Goal: Information Seeking & Learning: Learn about a topic

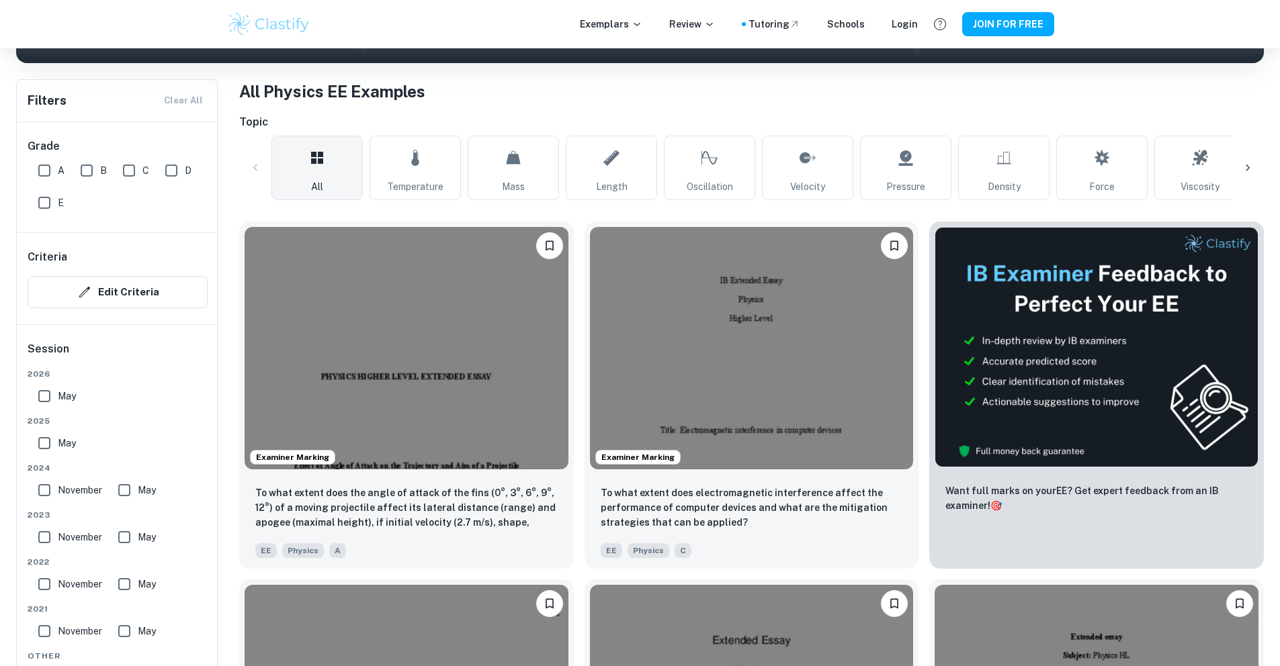
scroll to position [242, 0]
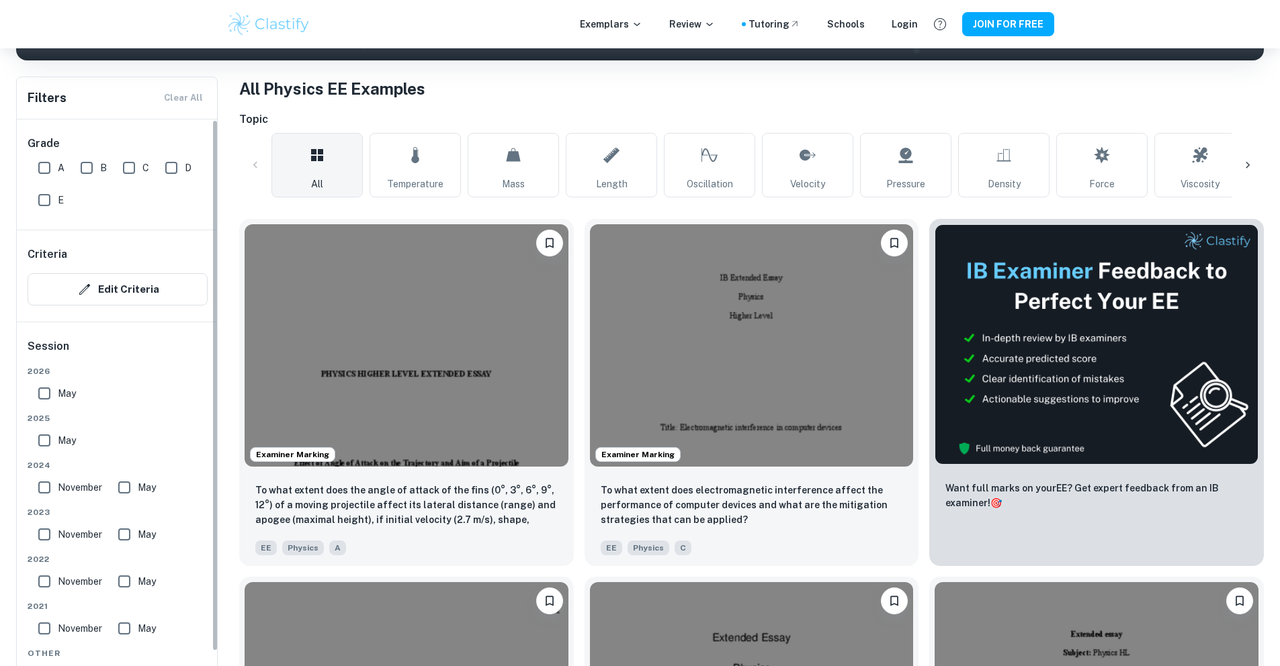
drag, startPoint x: 54, startPoint y: 168, endPoint x: 79, endPoint y: 170, distance: 24.9
click at [54, 168] on input "A" at bounding box center [44, 168] width 27 height 27
checkbox input "true"
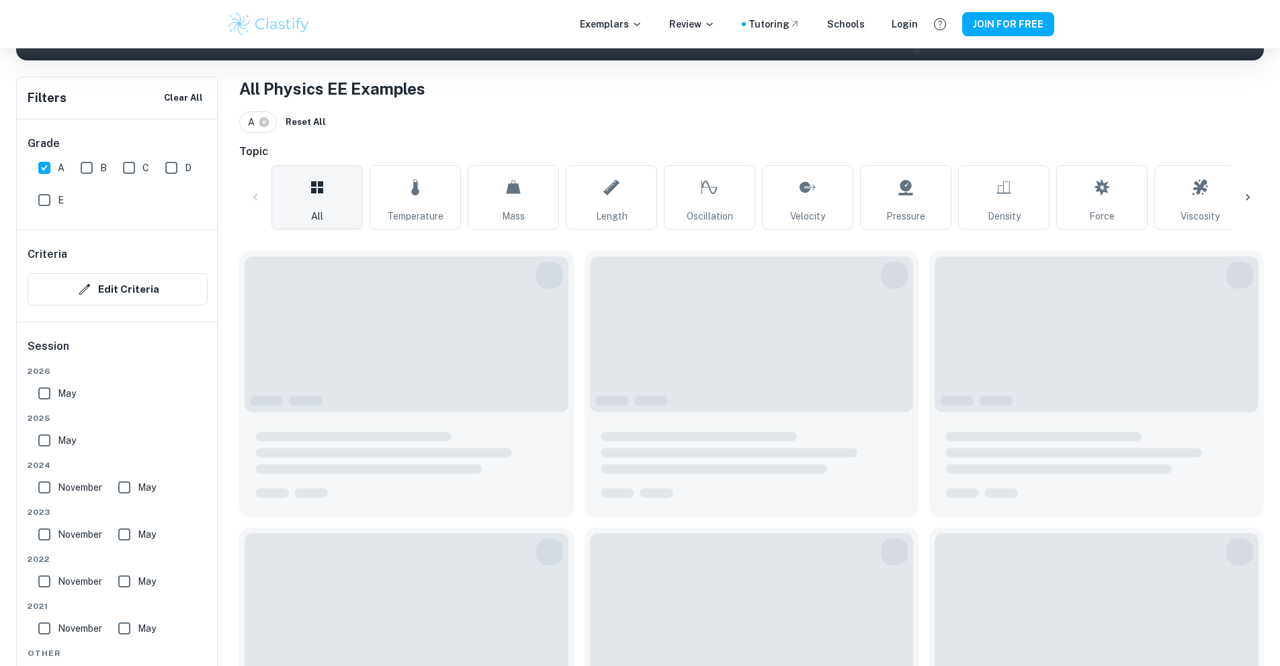
click at [107, 171] on div "B" at bounding box center [96, 165] width 42 height 32
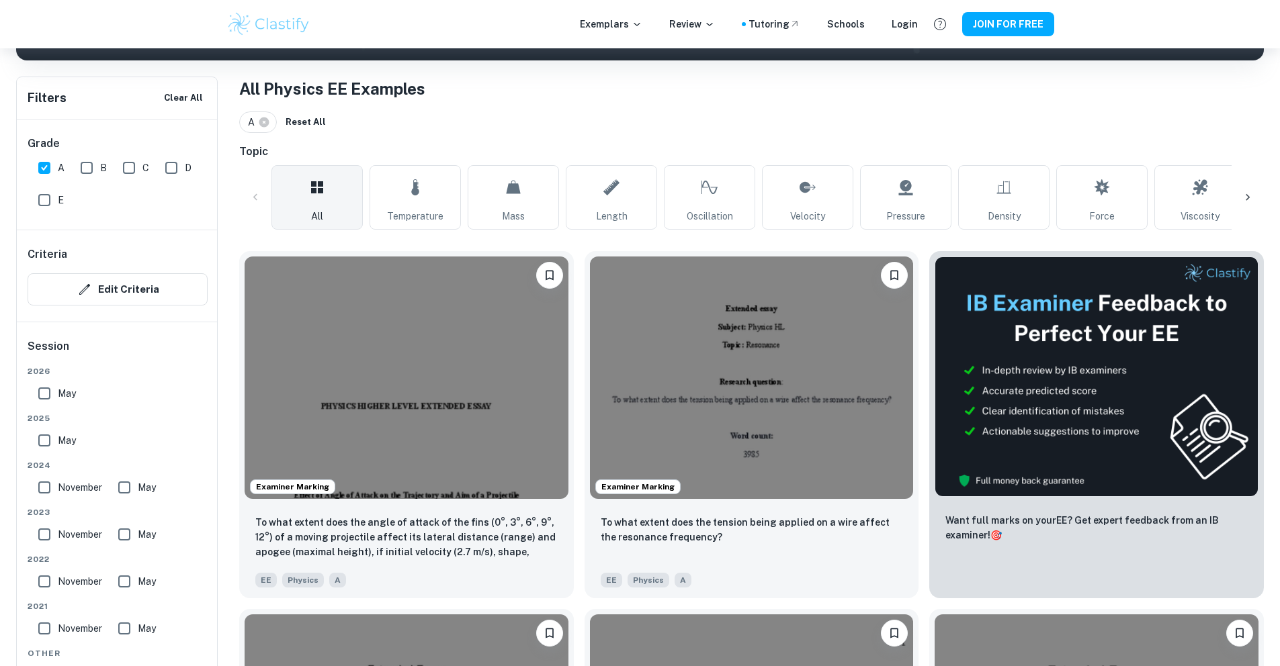
click at [133, 173] on input "C" at bounding box center [129, 168] width 27 height 27
checkbox input "true"
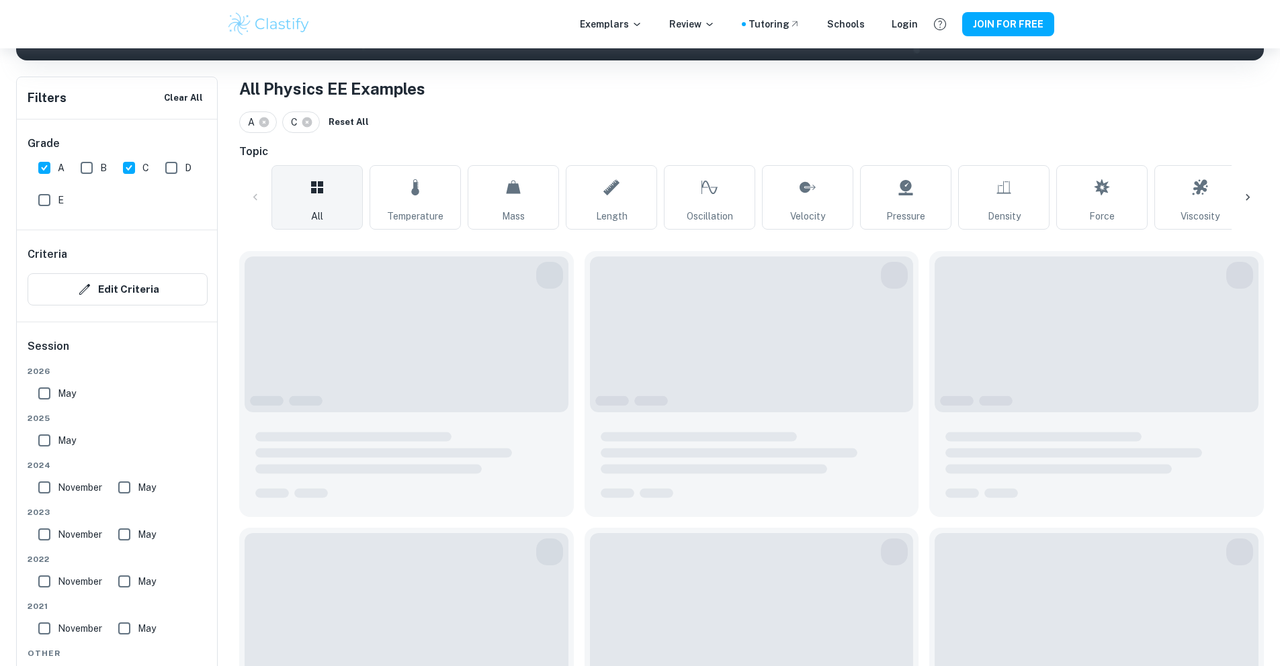
drag, startPoint x: 89, startPoint y: 167, endPoint x: 106, endPoint y: 170, distance: 17.7
click at [89, 167] on input "B" at bounding box center [86, 168] width 27 height 27
checkbox input "true"
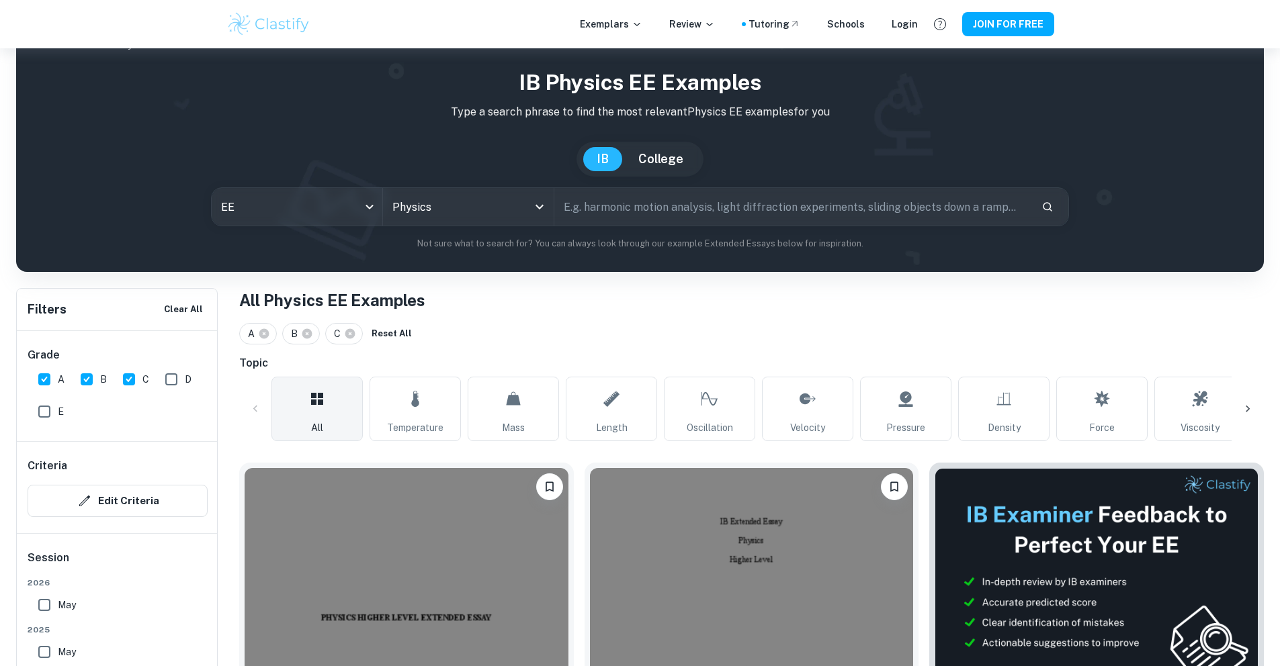
scroll to position [0, 0]
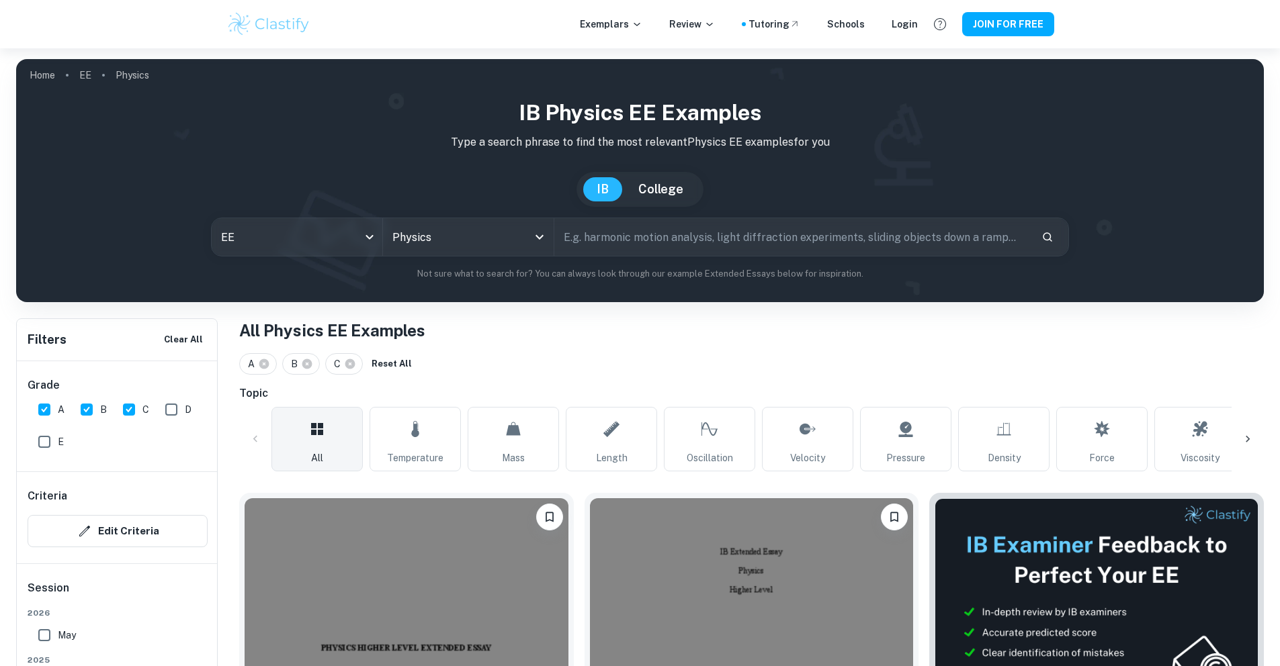
click at [738, 251] on input "text" at bounding box center [792, 237] width 476 height 38
type input "G"
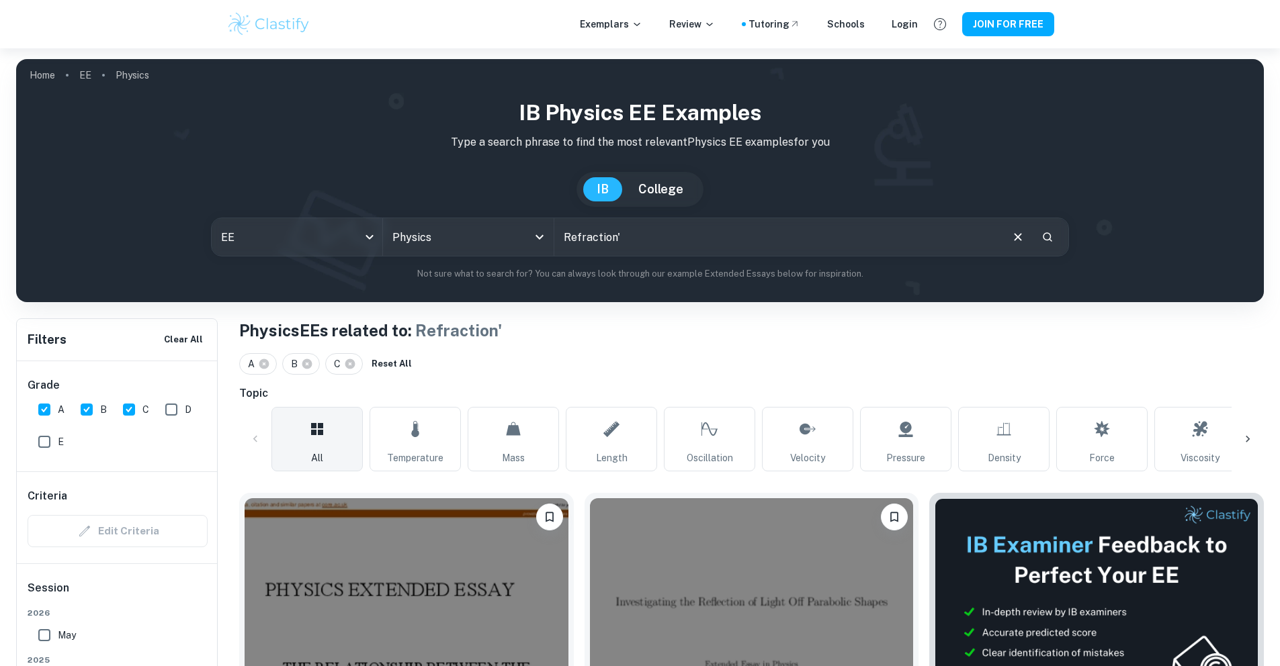
click at [749, 231] on input "Refraction'" at bounding box center [776, 237] width 445 height 38
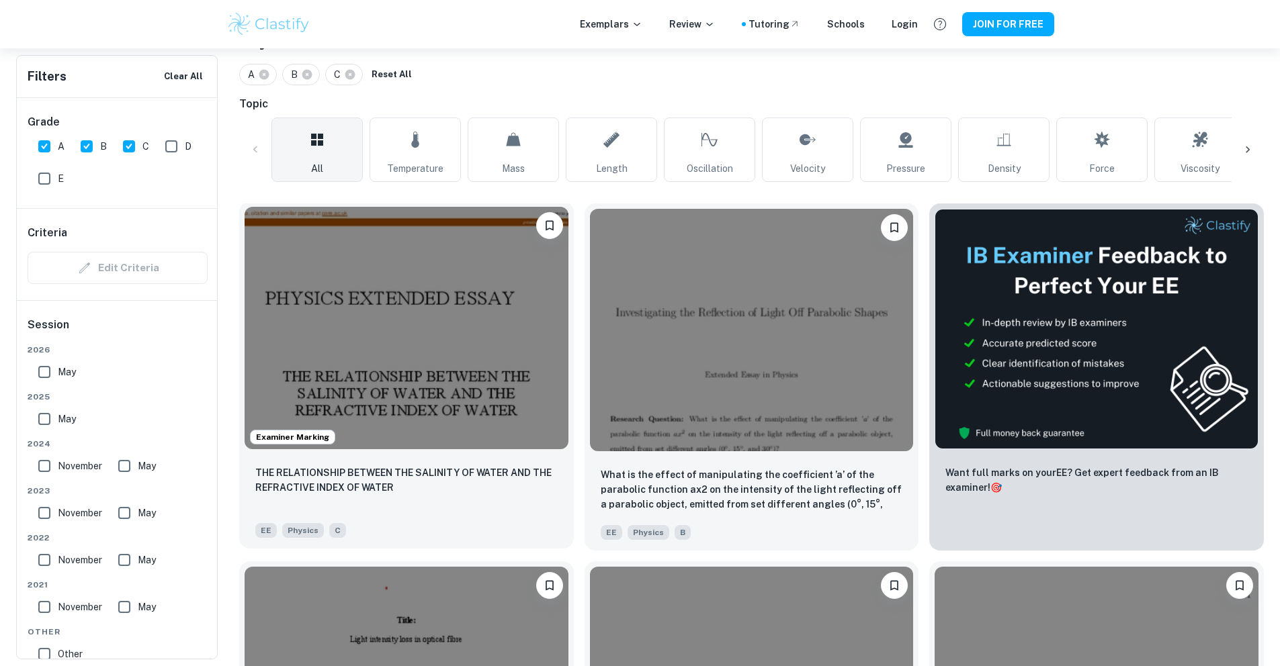
type input "Refractio"
drag, startPoint x: 290, startPoint y: 297, endPoint x: 296, endPoint y: 292, distance: 8.2
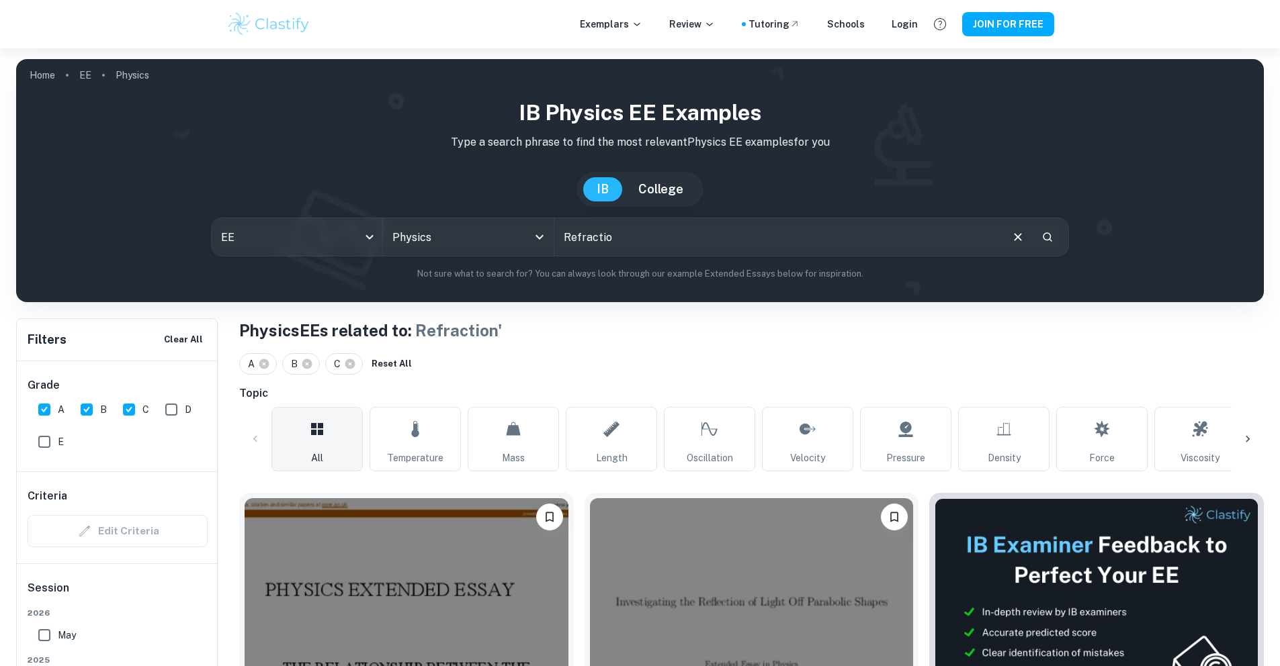
click at [662, 247] on input "Refractio" at bounding box center [776, 237] width 445 height 38
type input "Transparency"
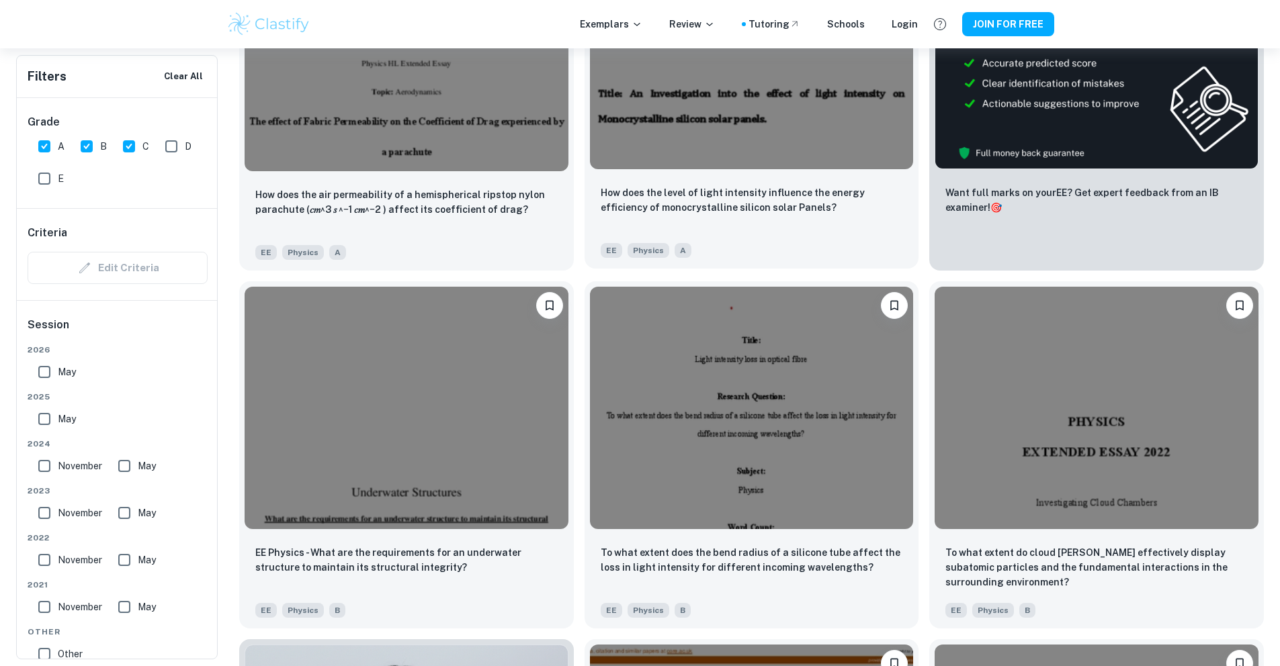
scroll to position [439, 0]
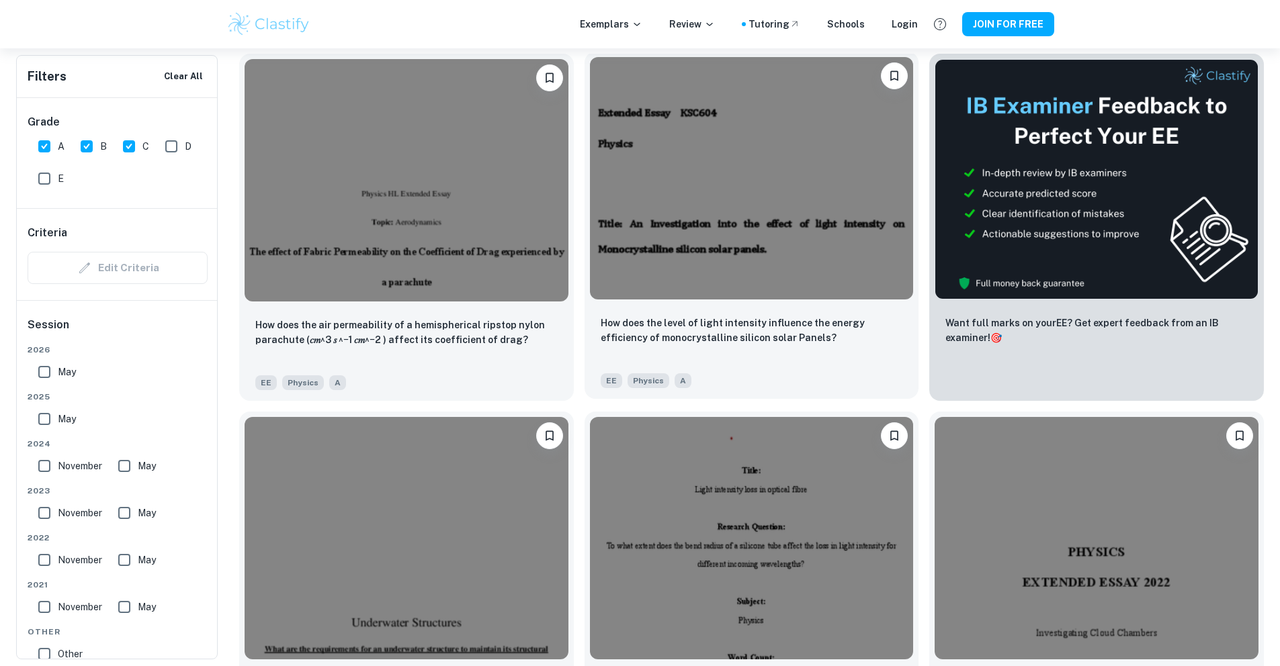
drag, startPoint x: 545, startPoint y: 103, endPoint x: 521, endPoint y: 101, distance: 24.2
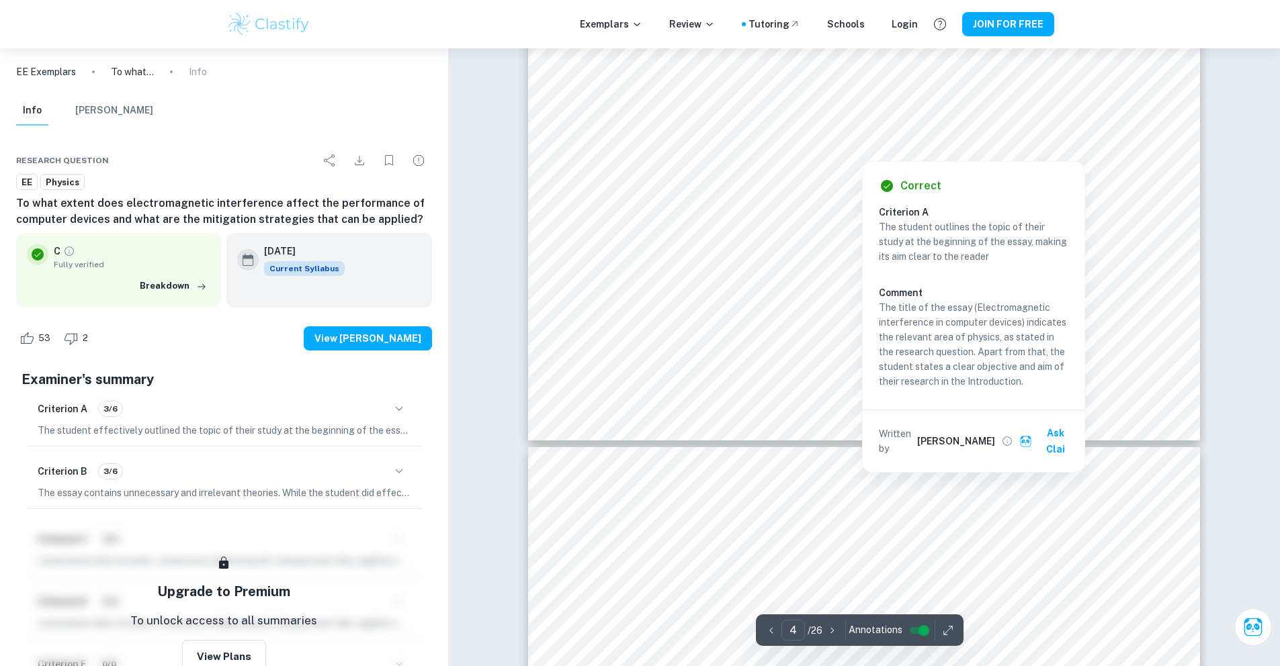
scroll to position [2925, 0]
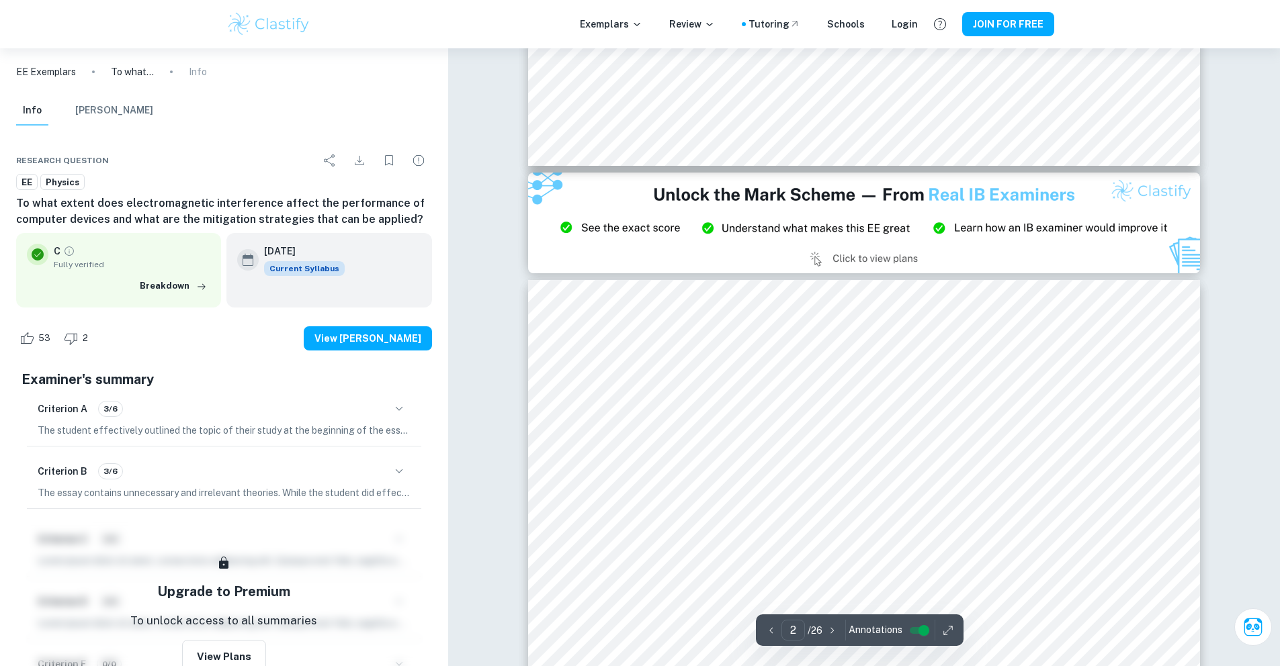
type input "3"
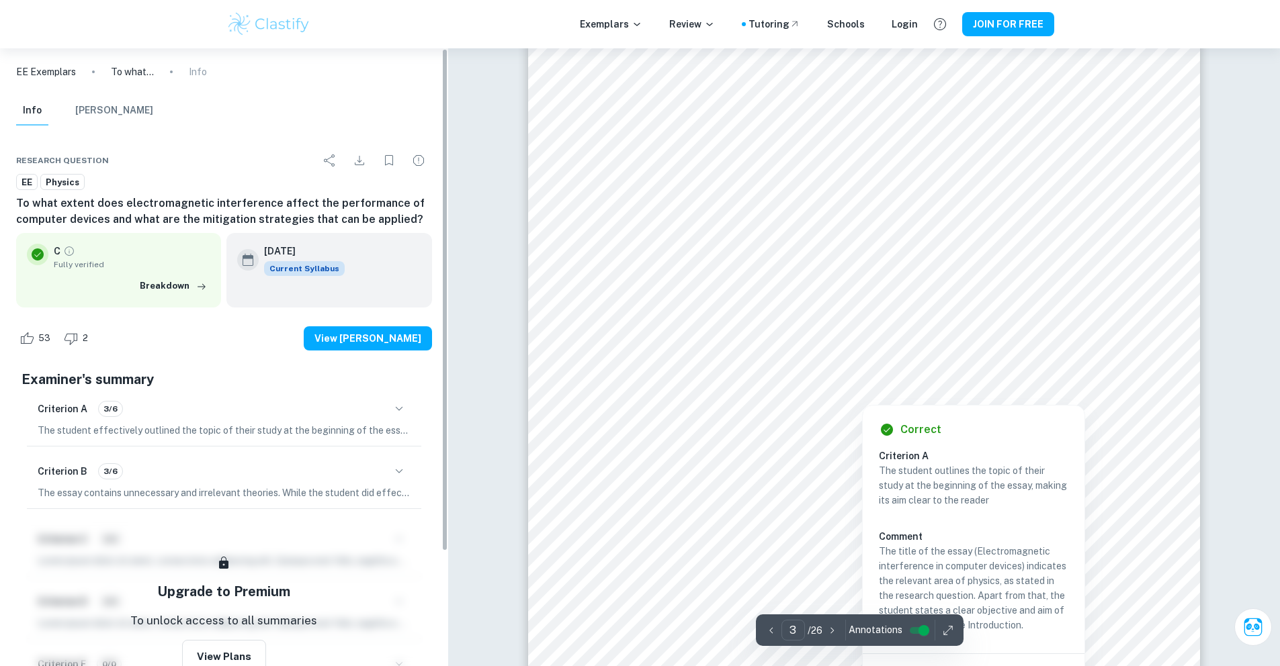
scroll to position [2457, 0]
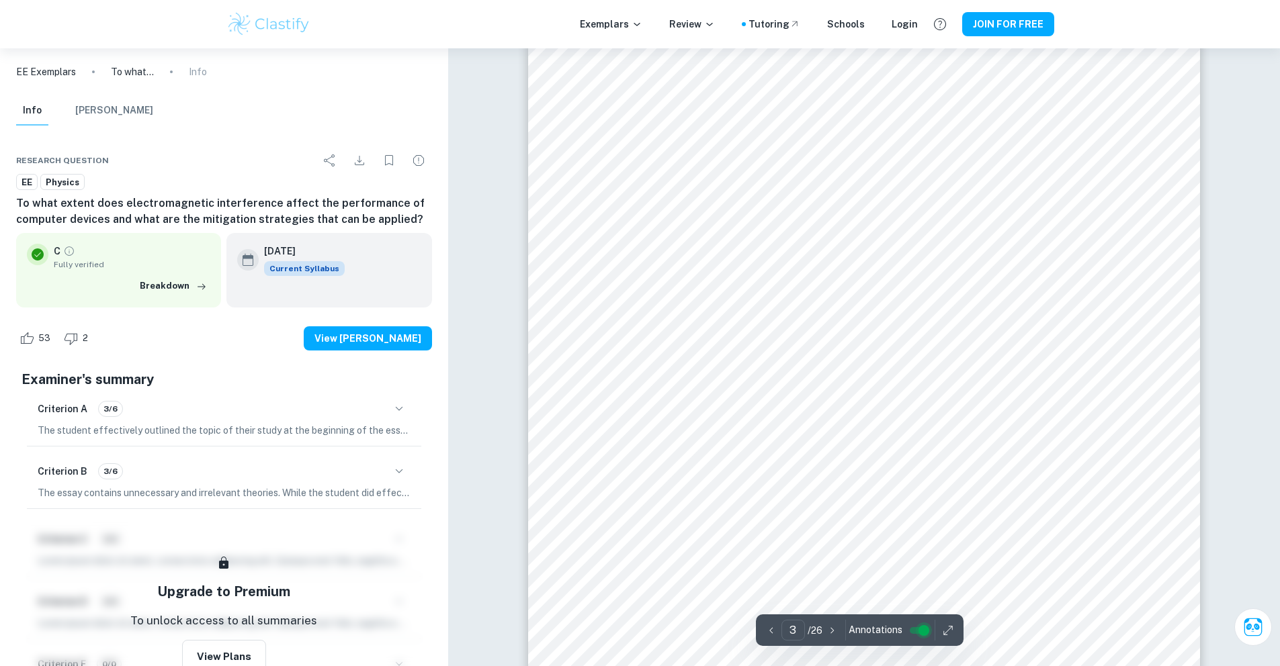
click at [913, 632] on input "controlled" at bounding box center [924, 631] width 48 height 16
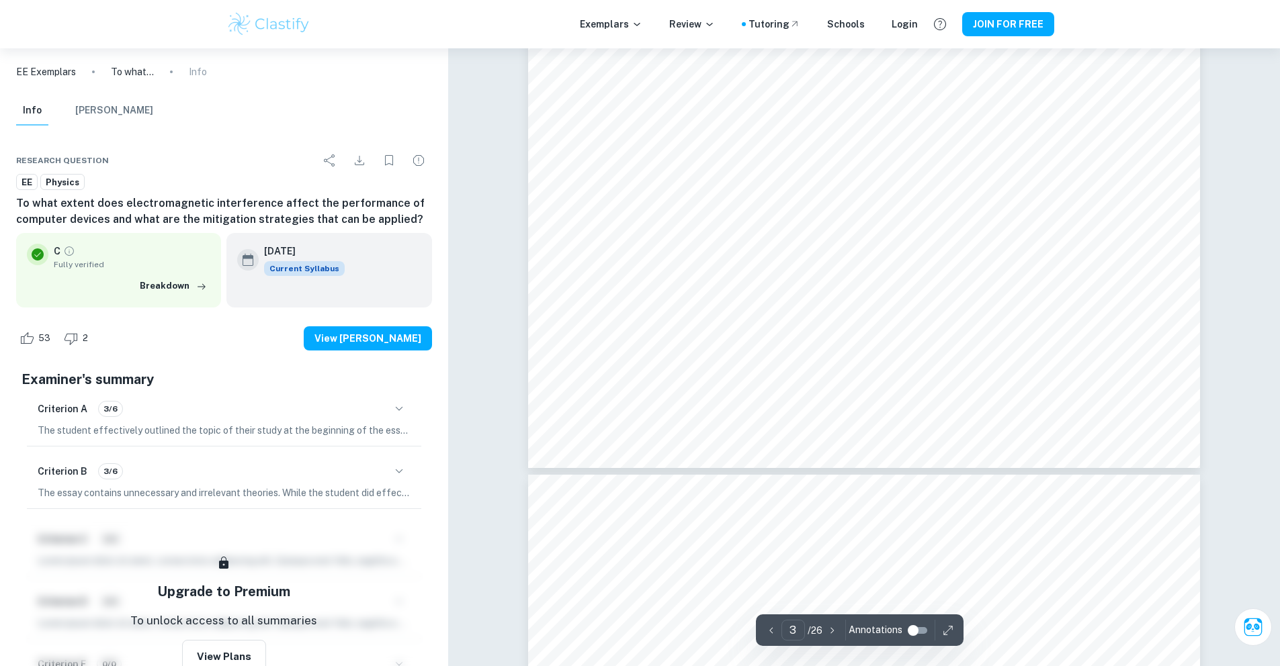
click at [913, 632] on input "controlled" at bounding box center [913, 631] width 48 height 16
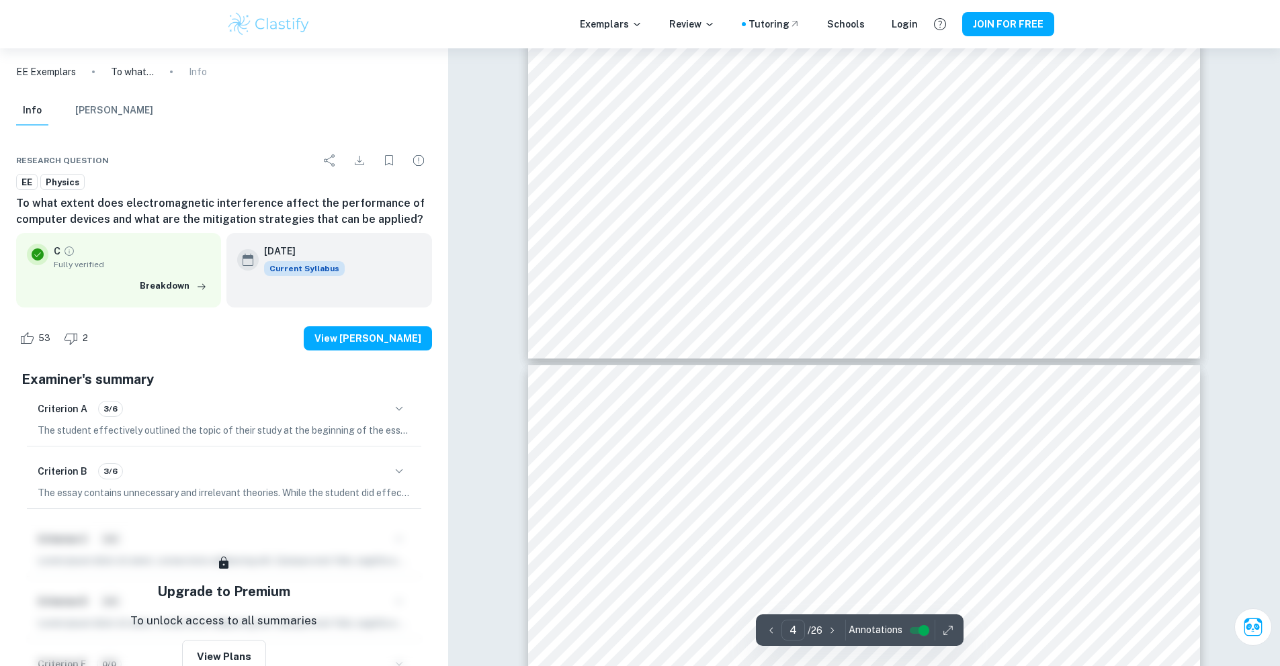
type input "3"
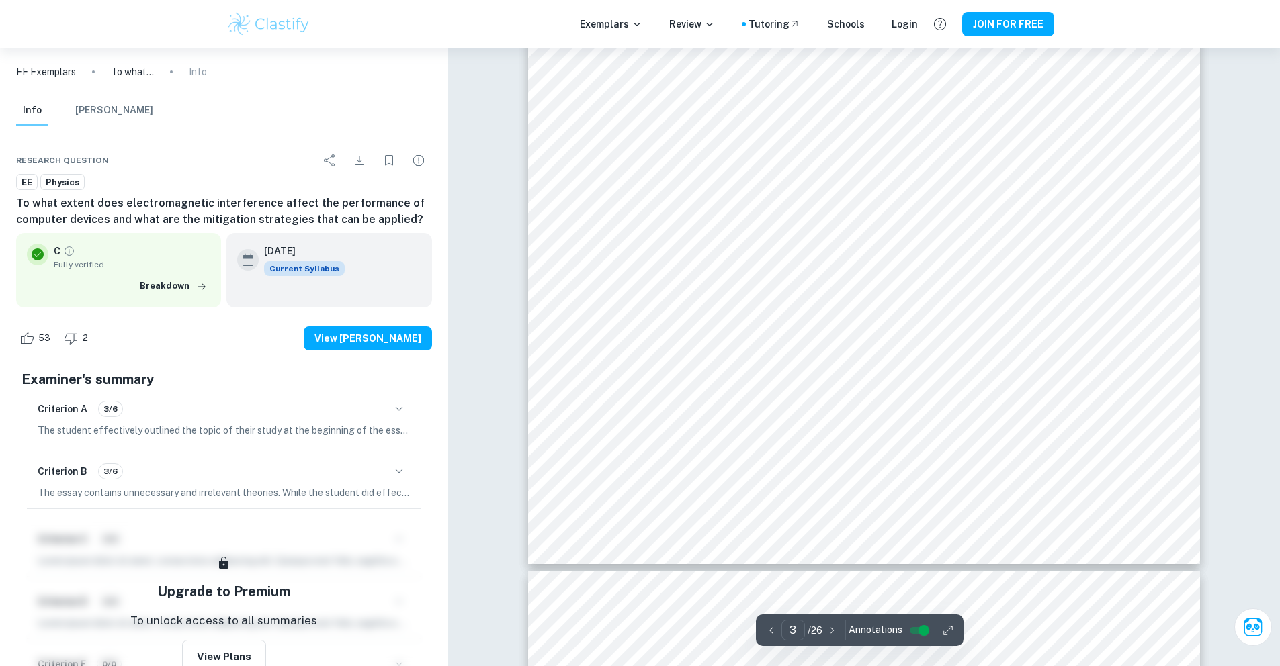
scroll to position [2229, 0]
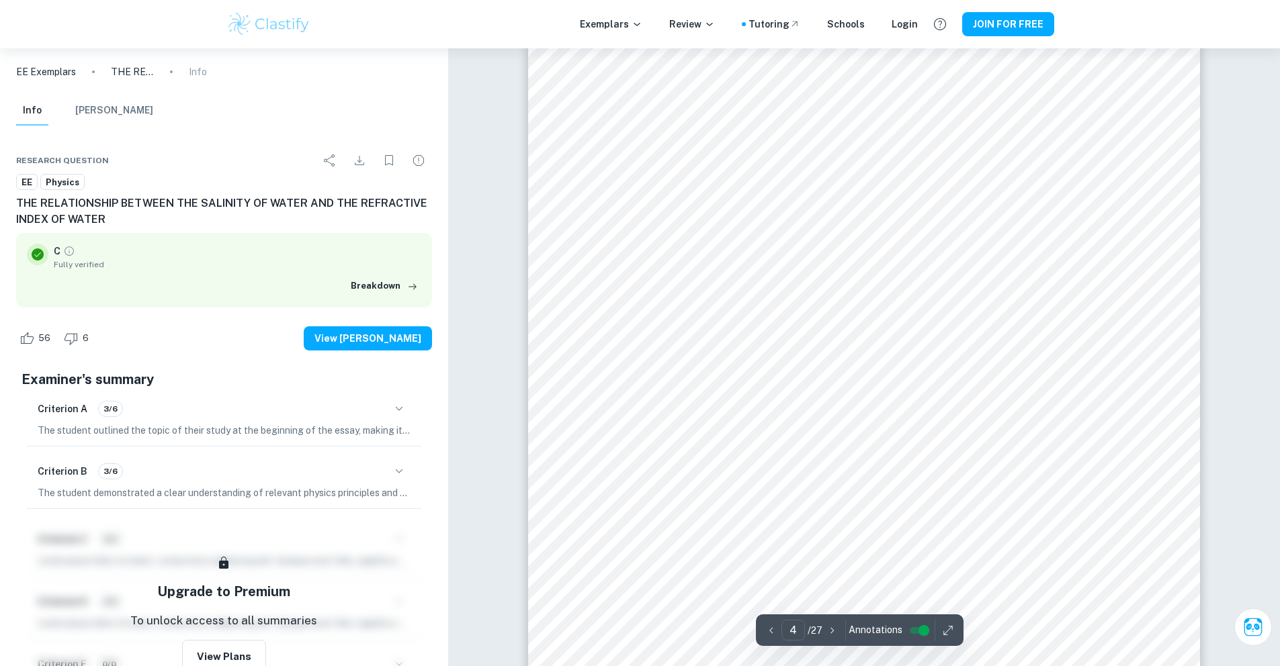
scroll to position [3183, 0]
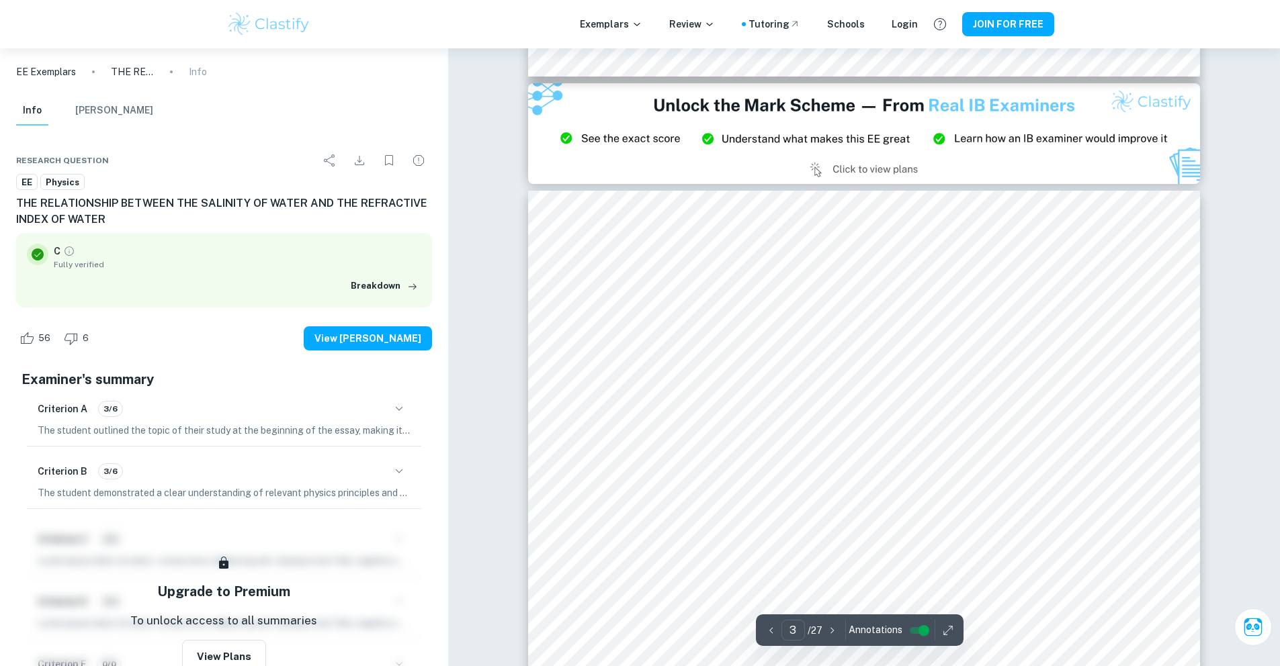
type input "2"
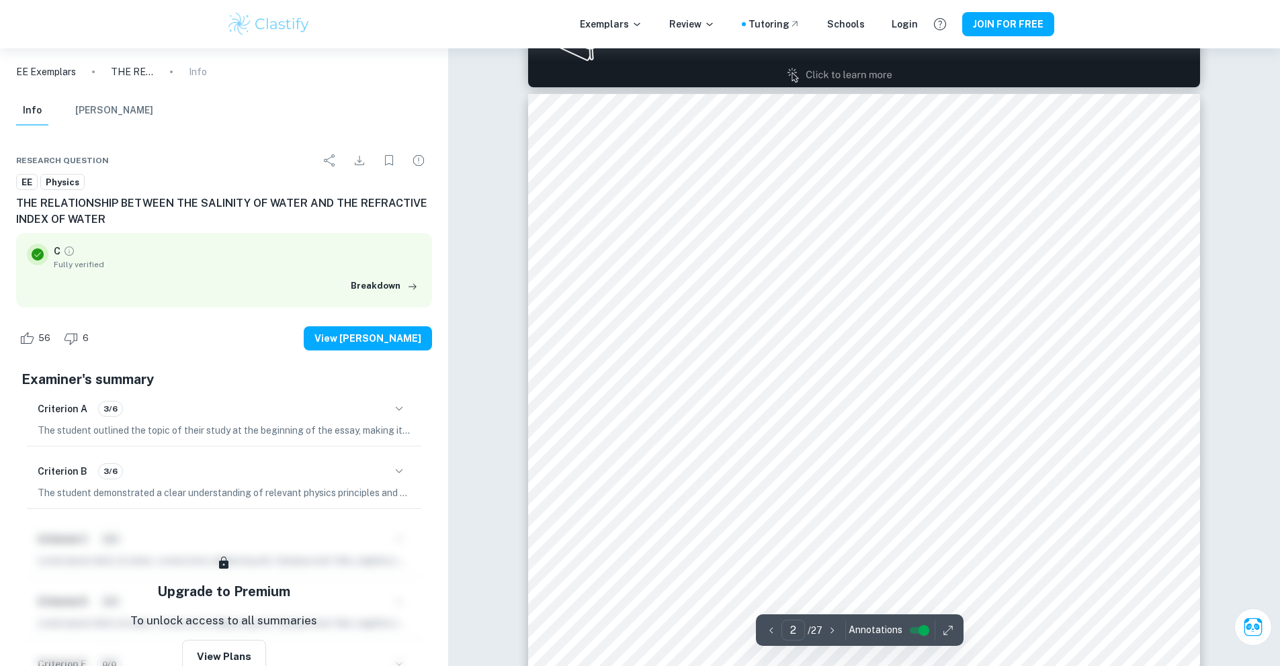
scroll to position [1031, 0]
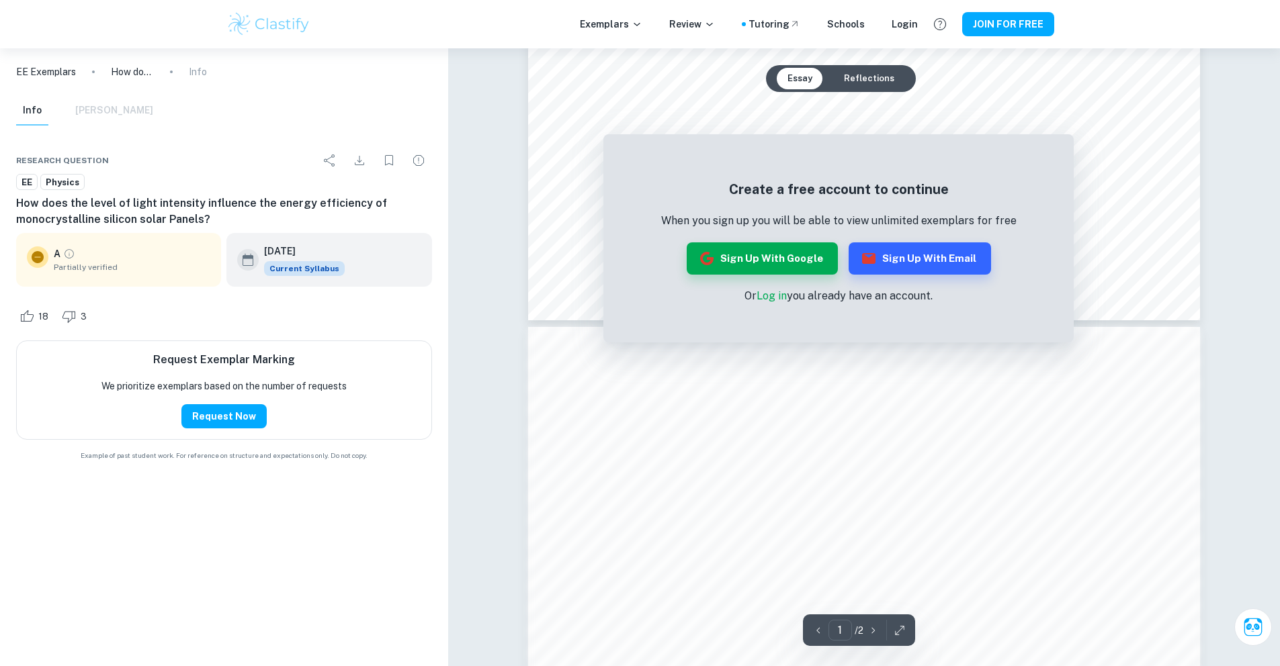
scroll to position [875, 0]
